Goal: Task Accomplishment & Management: Complete application form

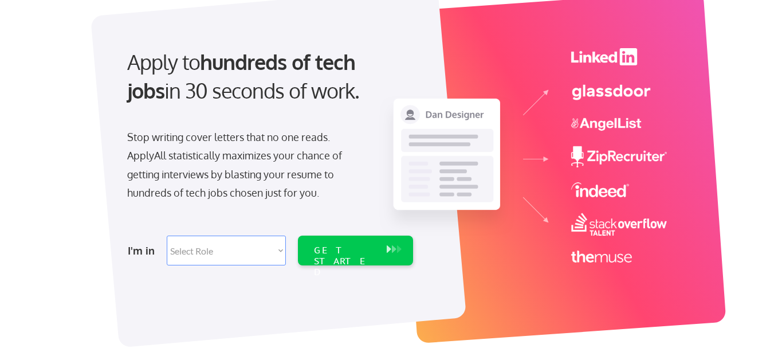
scroll to position [115, 0]
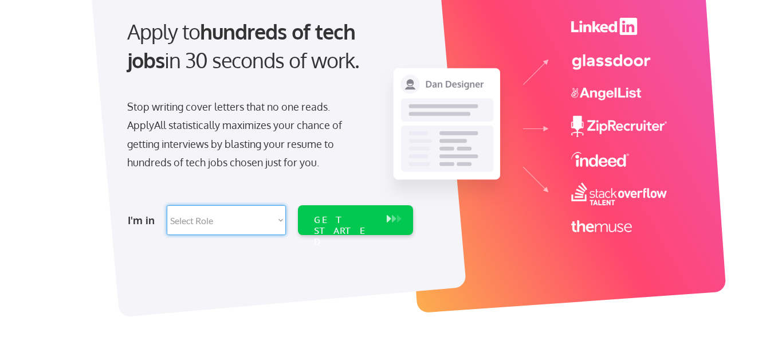
click at [255, 215] on select "Select Role Software Engineering Product Management Customer Success Sales UI/U…" at bounding box center [226, 220] width 119 height 30
select select ""hr_recruiting""
click at [167, 205] on select "Select Role Software Engineering Product Management Customer Success Sales UI/U…" at bounding box center [226, 220] width 119 height 30
select select ""hr_recruiting""
click at [357, 219] on div "GET STARTED" at bounding box center [344, 230] width 61 height 33
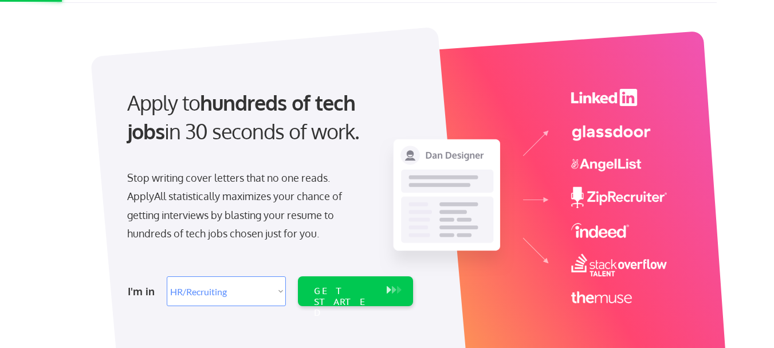
scroll to position [0, 0]
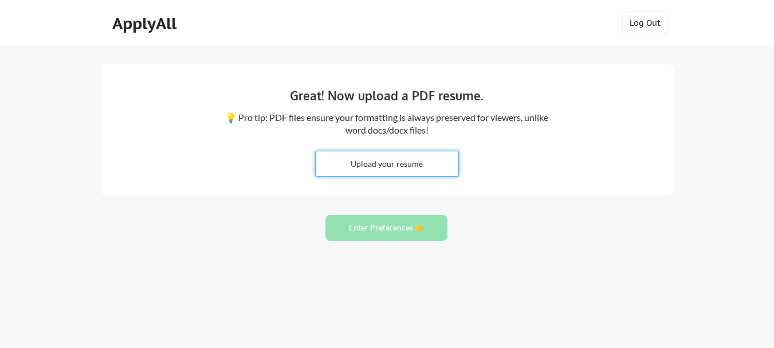
click at [391, 163] on input "file" at bounding box center [387, 163] width 143 height 25
type input "C:\fakepath\2025 Resume Nikki Rose Delas Llagas.pdf"
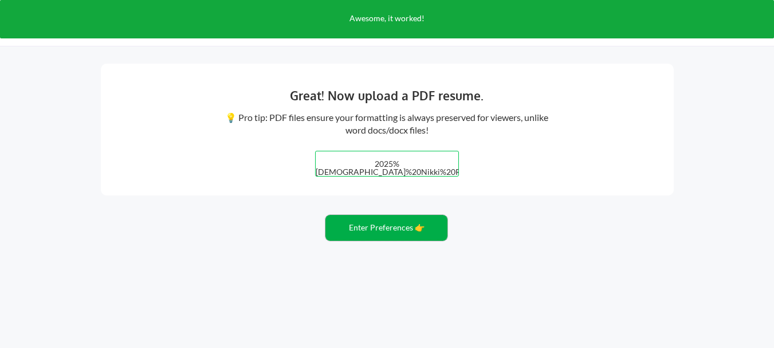
click at [371, 230] on button "Enter Preferences 👉" at bounding box center [387, 228] width 122 height 26
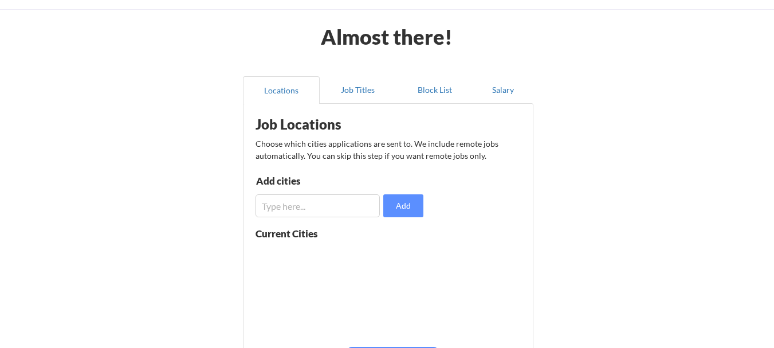
scroll to position [57, 0]
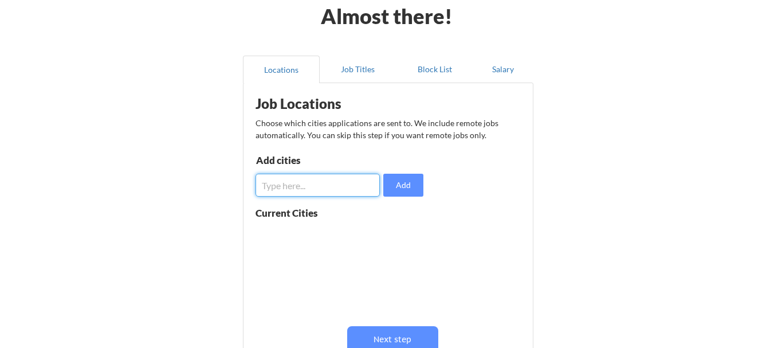
click at [331, 194] on input "input" at bounding box center [318, 185] width 124 height 23
type input "remote"
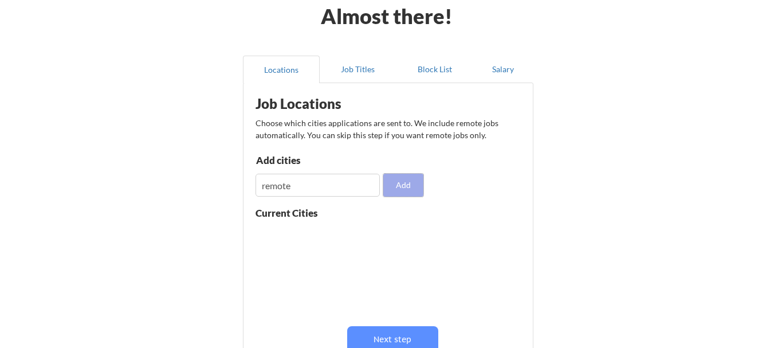
click at [397, 190] on button "Add" at bounding box center [403, 185] width 40 height 23
click at [389, 234] on button at bounding box center [388, 235] width 9 height 9
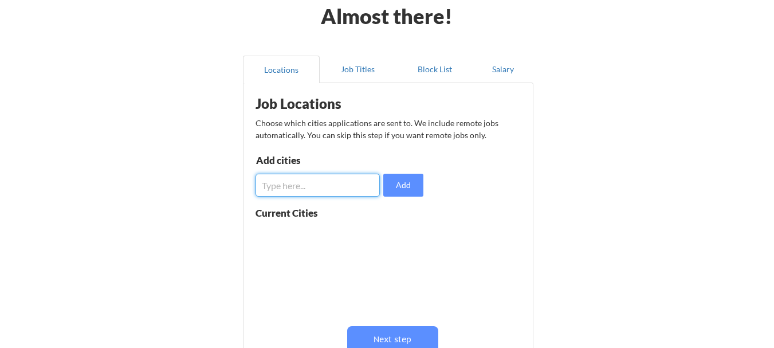
click at [312, 186] on input "input" at bounding box center [318, 185] width 124 height 23
click at [301, 214] on div "Current Cities" at bounding box center [299, 213] width 87 height 10
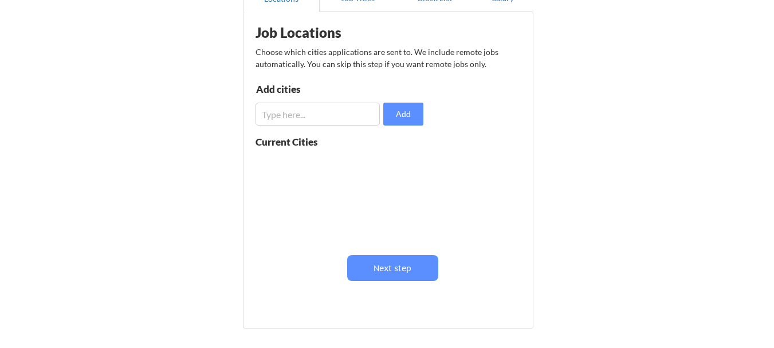
scroll to position [42, 0]
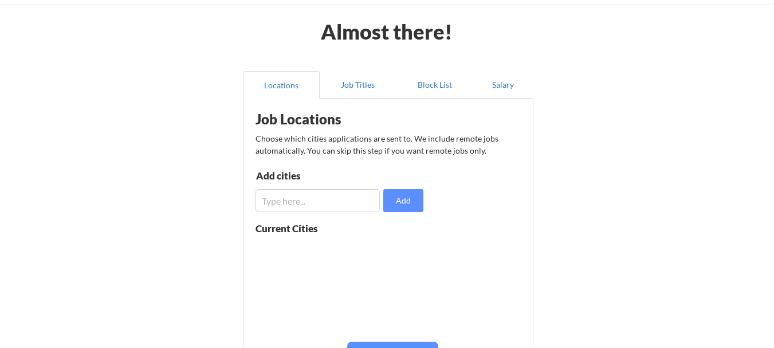
click at [319, 193] on input "input" at bounding box center [318, 200] width 124 height 23
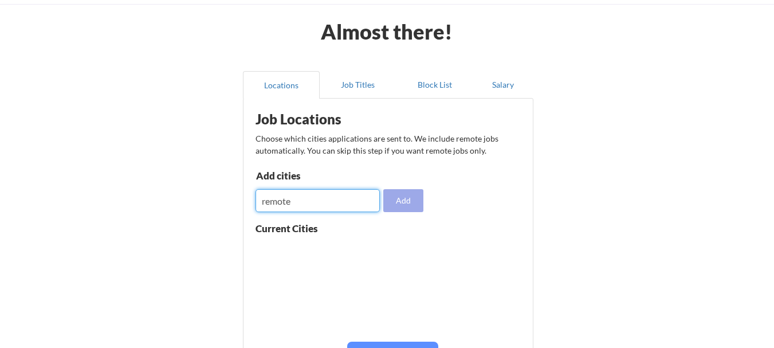
type input "remote"
click at [400, 197] on button "Add" at bounding box center [403, 200] width 40 height 23
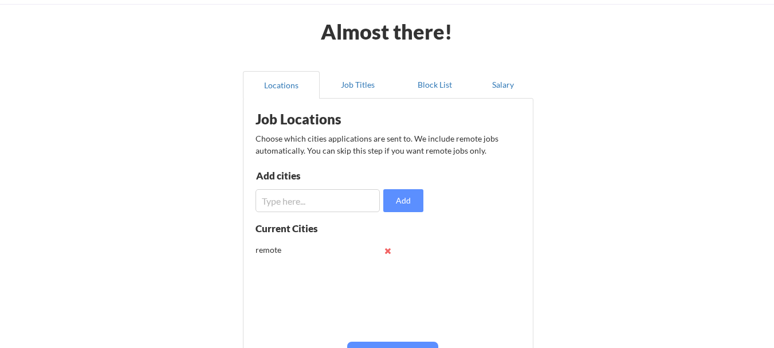
scroll to position [1, 0]
drag, startPoint x: 366, startPoint y: 87, endPoint x: 431, endPoint y: 106, distance: 67.6
click at [366, 86] on button "Job Titles" at bounding box center [358, 85] width 77 height 28
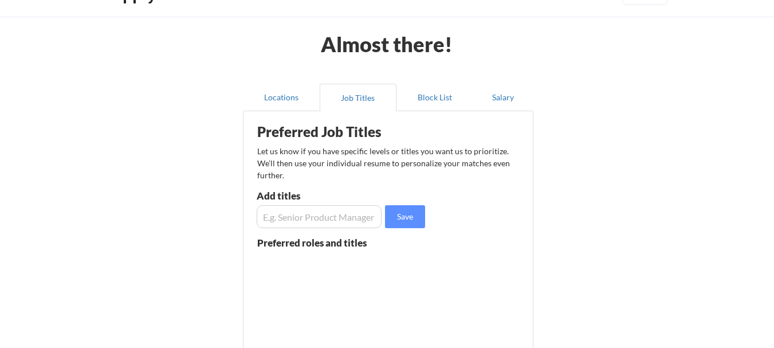
scroll to position [0, 0]
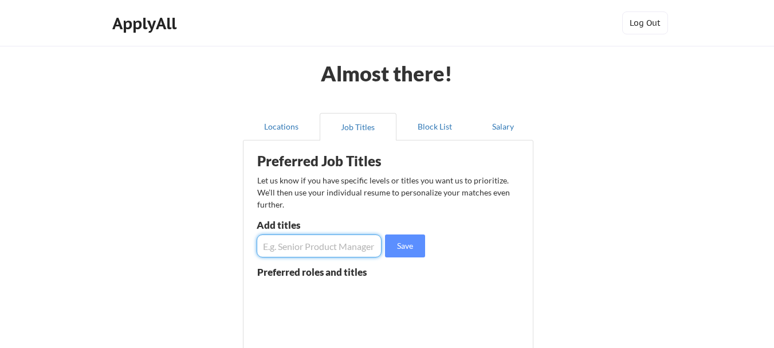
click at [328, 246] on input "input" at bounding box center [319, 245] width 125 height 23
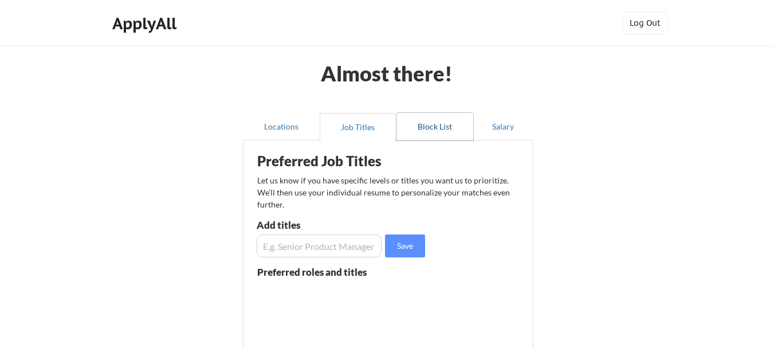
click at [433, 128] on button "Block List" at bounding box center [435, 127] width 77 height 28
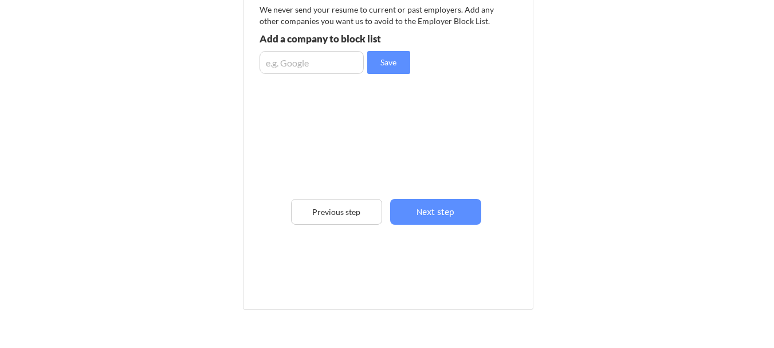
scroll to position [172, 0]
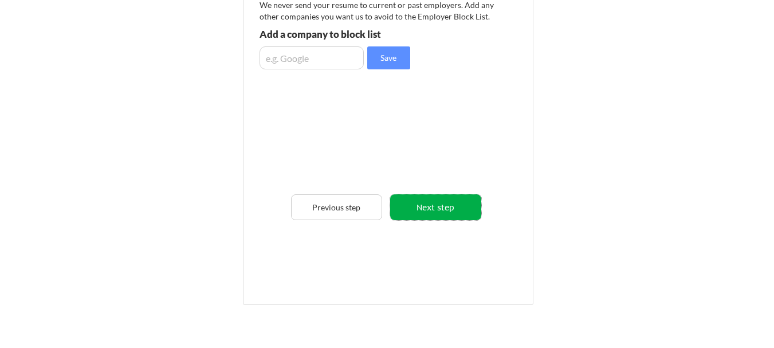
click at [453, 200] on button "Next step" at bounding box center [435, 207] width 91 height 26
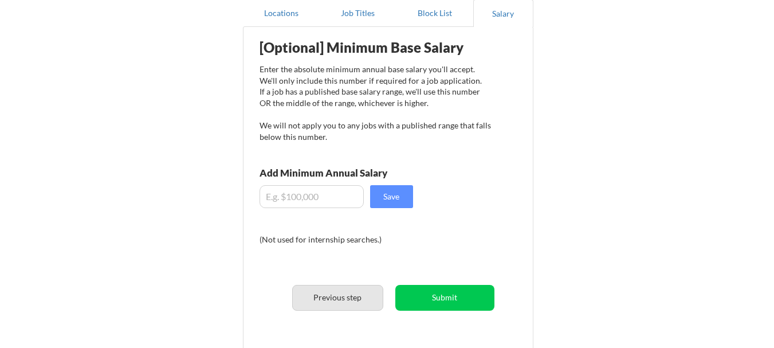
scroll to position [0, 0]
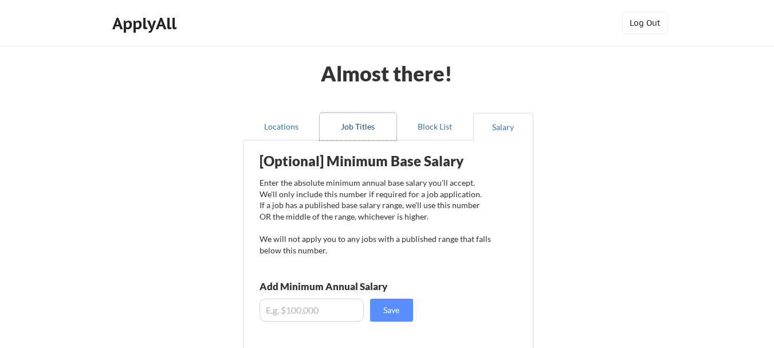
click at [348, 130] on button "Job Titles" at bounding box center [358, 127] width 77 height 28
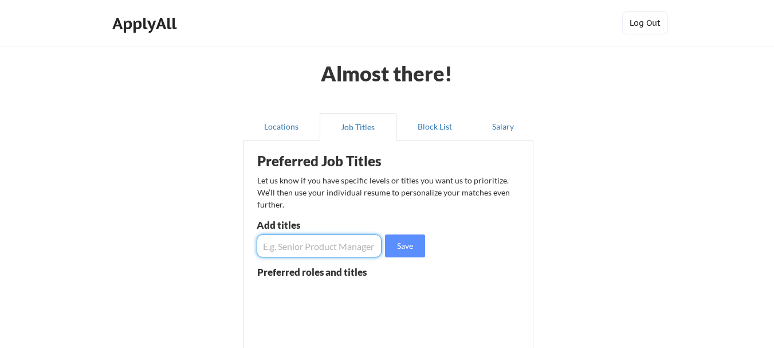
click at [332, 244] on input "input" at bounding box center [319, 245] width 125 height 23
type input "Sourcer"
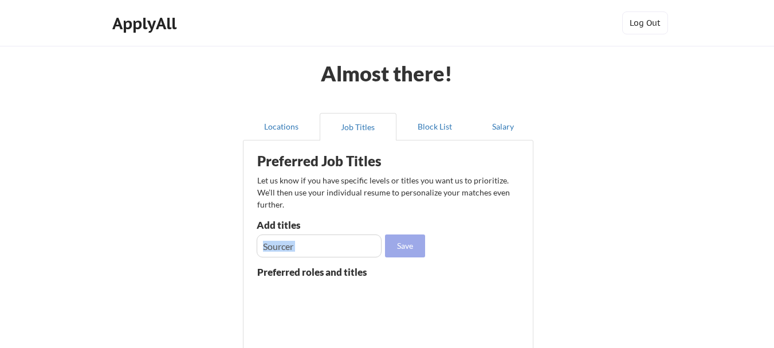
click at [385, 241] on div "Save" at bounding box center [342, 245] width 171 height 23
click at [390, 241] on button "Save" at bounding box center [405, 245] width 40 height 23
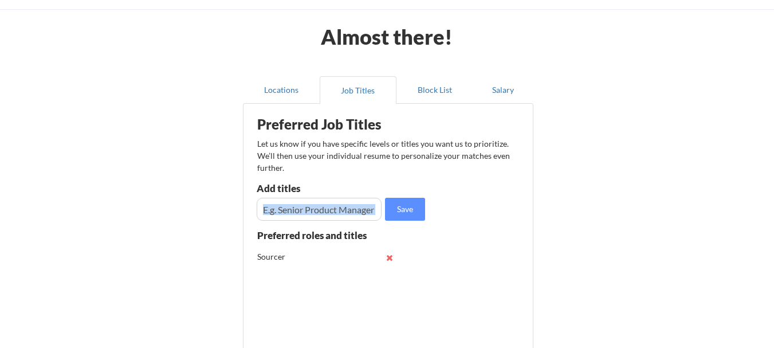
scroll to position [57, 0]
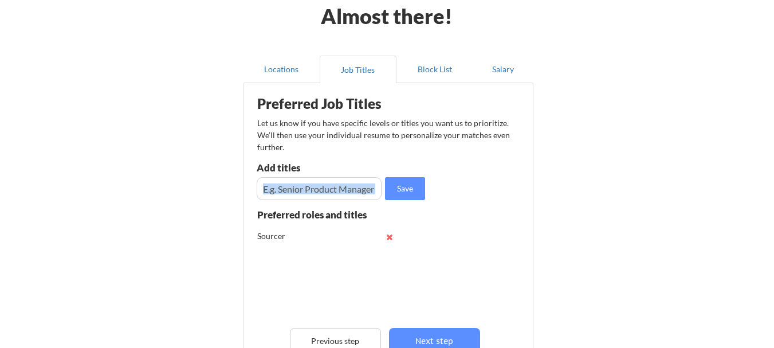
click at [328, 194] on input "input" at bounding box center [319, 188] width 125 height 23
type input "S"
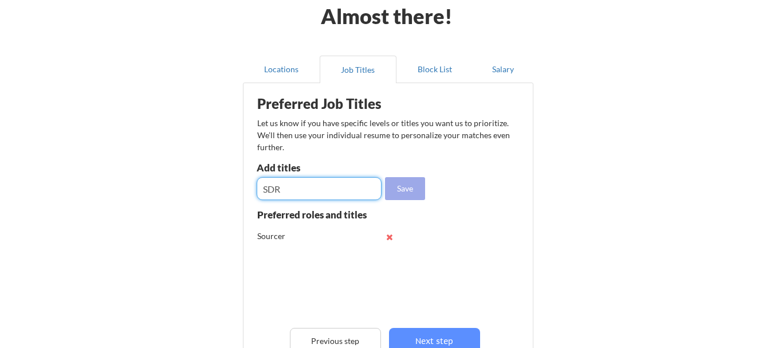
type input "SDR"
click at [417, 191] on button "Save" at bounding box center [405, 188] width 40 height 23
click at [344, 191] on input "input" at bounding box center [319, 188] width 125 height 23
type input "BDR"
click at [395, 187] on button "Save" at bounding box center [405, 188] width 40 height 23
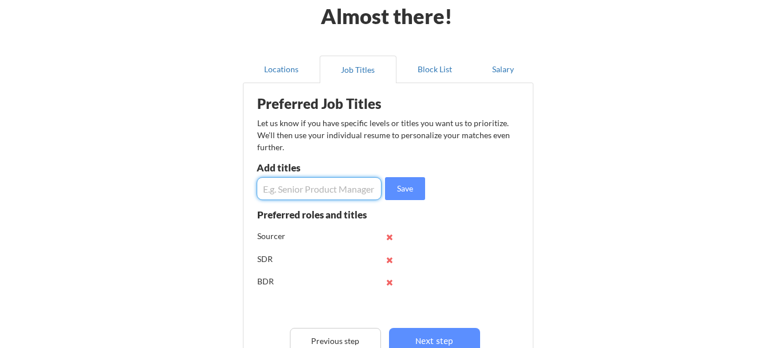
click at [334, 187] on input "input" at bounding box center [319, 188] width 125 height 23
click at [332, 189] on input "input" at bounding box center [319, 188] width 125 height 23
click at [337, 189] on input "input" at bounding box center [319, 188] width 125 height 23
click at [347, 188] on input "input" at bounding box center [319, 188] width 125 height 23
drag, startPoint x: 342, startPoint y: 188, endPoint x: 370, endPoint y: 189, distance: 28.1
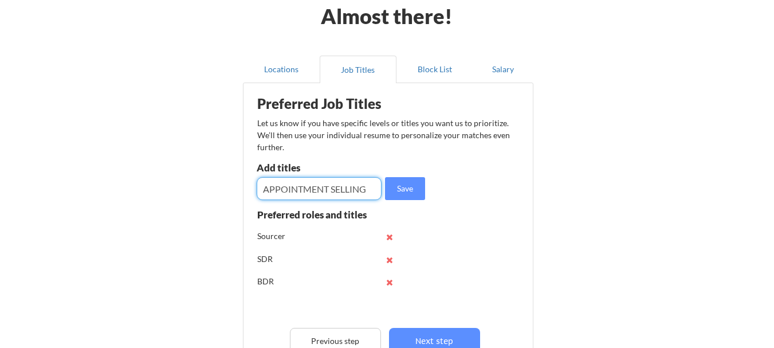
click at [370, 189] on input "input" at bounding box center [319, 188] width 125 height 23
type input "APPOINTMENT SETTING"
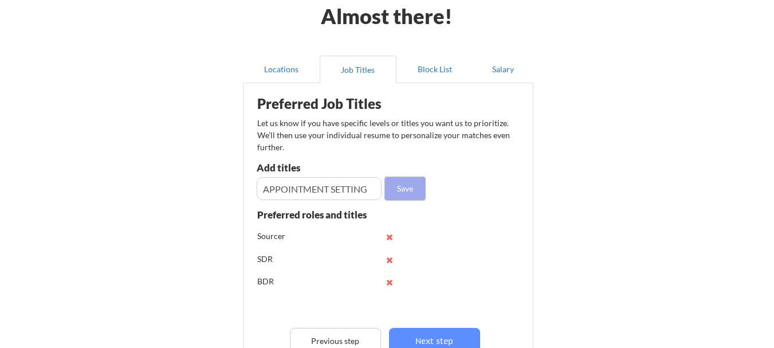
click at [390, 186] on button "Save" at bounding box center [405, 188] width 40 height 23
drag, startPoint x: 440, startPoint y: 336, endPoint x: 312, endPoint y: 208, distance: 181.2
click at [312, 209] on div "Preferred Job Titles Let us know if you have specific levels or titles you want…" at bounding box center [390, 248] width 283 height 319
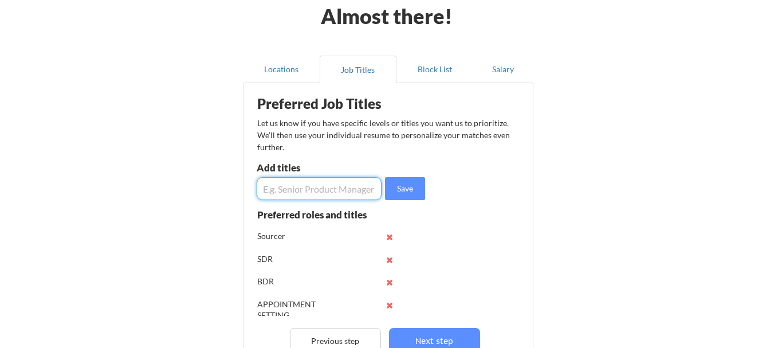
drag, startPoint x: 324, startPoint y: 193, endPoint x: 319, endPoint y: 201, distance: 9.1
click at [324, 194] on input "input" at bounding box center [319, 188] width 125 height 23
type input "RECRUITER"
click at [403, 189] on button "Save" at bounding box center [405, 188] width 40 height 23
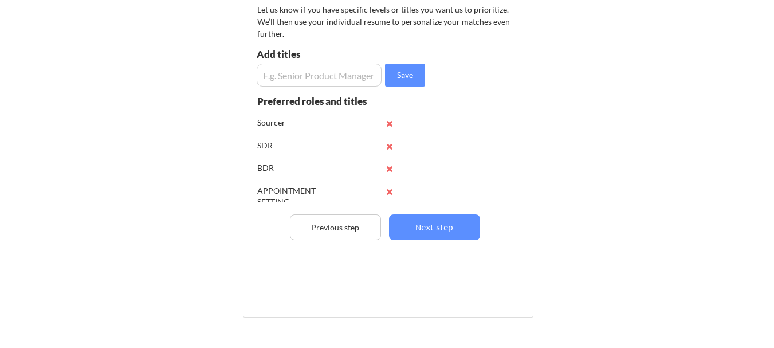
scroll to position [172, 0]
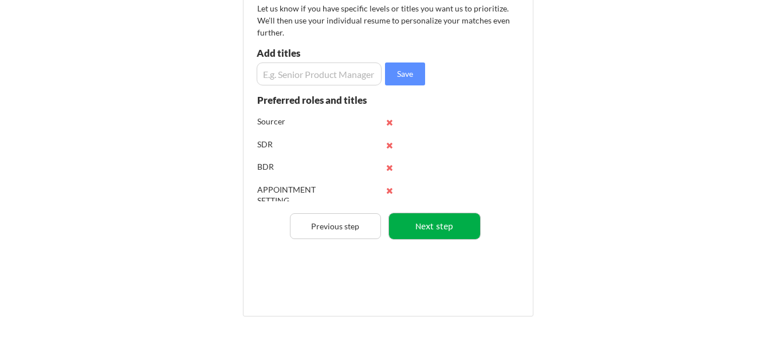
click at [444, 215] on button "Next step" at bounding box center [434, 226] width 91 height 26
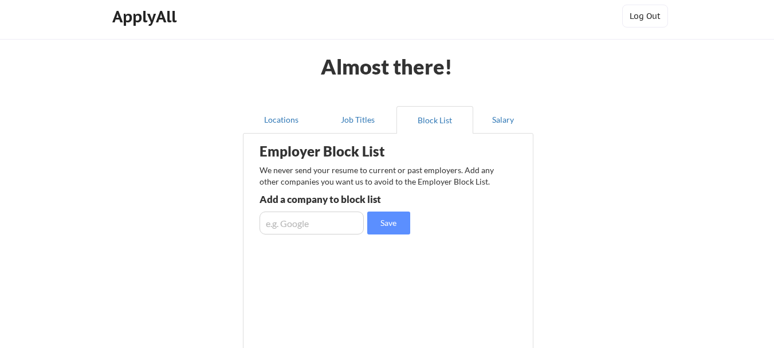
scroll to position [0, 0]
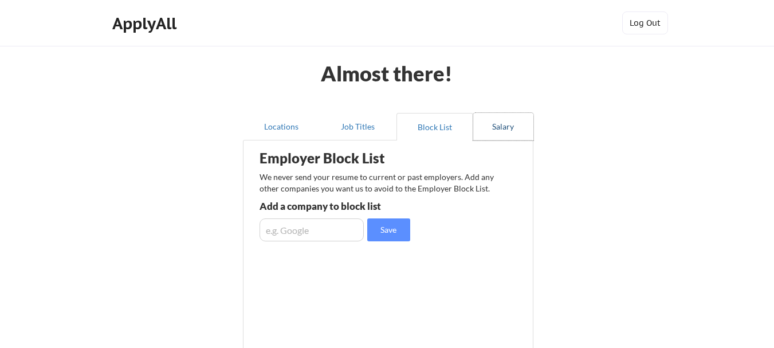
click at [505, 122] on button "Salary" at bounding box center [503, 127] width 60 height 28
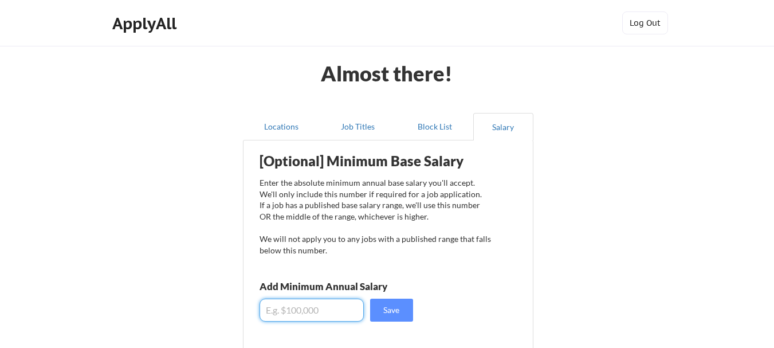
click at [323, 308] on input "input" at bounding box center [312, 310] width 104 height 23
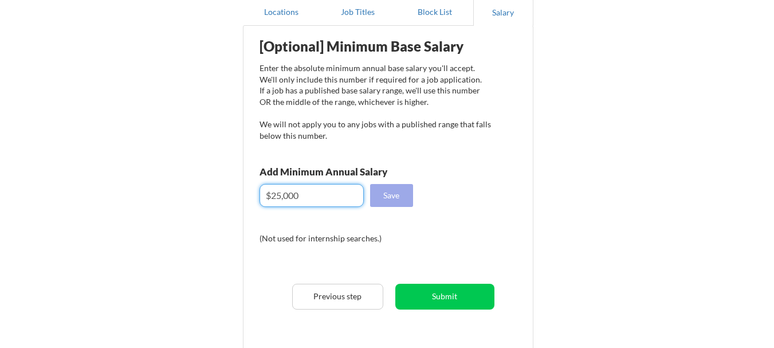
type input "$25,000"
click at [391, 191] on button "Save" at bounding box center [391, 195] width 43 height 23
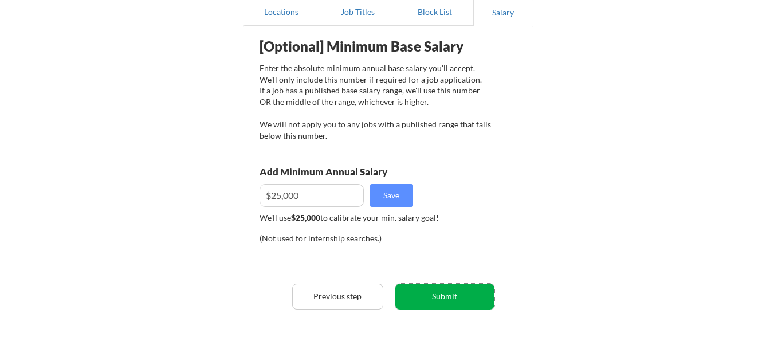
click at [437, 299] on button "Submit" at bounding box center [444, 297] width 99 height 26
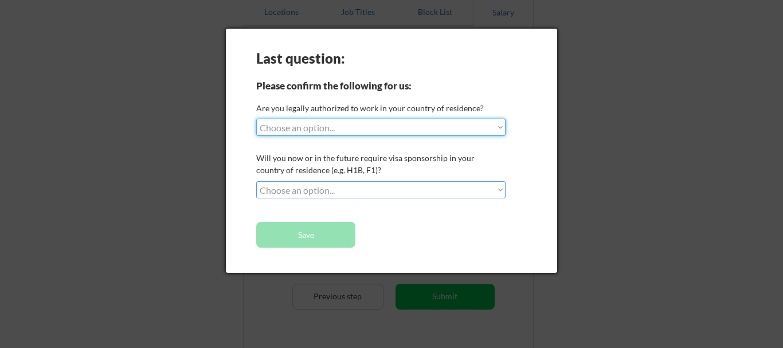
click at [355, 132] on select "Choose an option... Yes, I am a US Citizen Yes, I am a Canadian Citizen Yes, I …" at bounding box center [380, 127] width 249 height 17
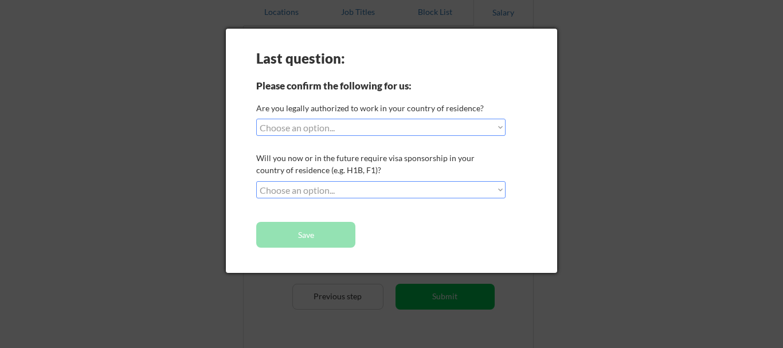
drag, startPoint x: 592, startPoint y: 179, endPoint x: 534, endPoint y: 3, distance: 185.1
click at [593, 178] on div at bounding box center [391, 174] width 783 height 348
